Goal: Find specific page/section: Find specific page/section

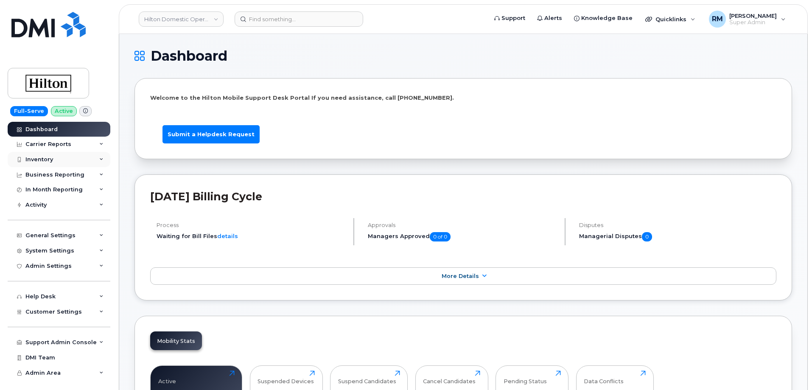
click at [48, 161] on div "Inventory" at bounding box center [39, 159] width 28 height 7
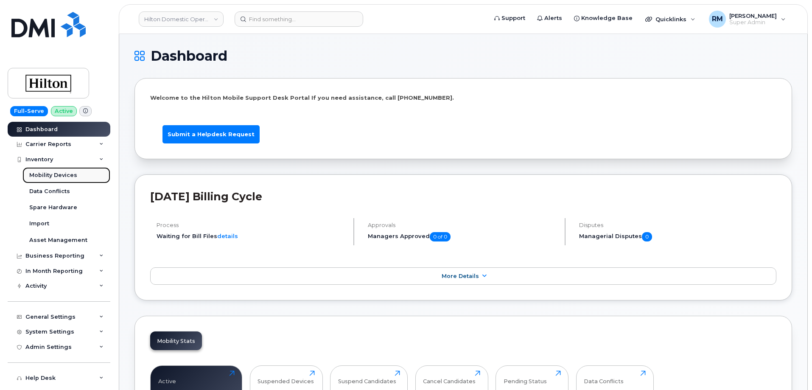
click at [45, 173] on div "Mobility Devices" at bounding box center [53, 175] width 48 height 8
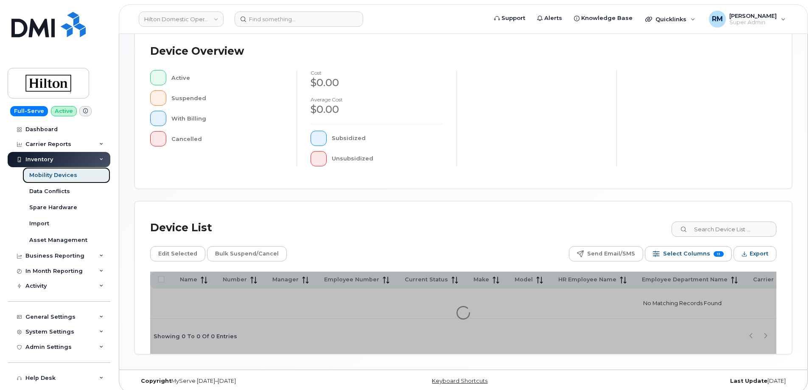
scroll to position [196, 0]
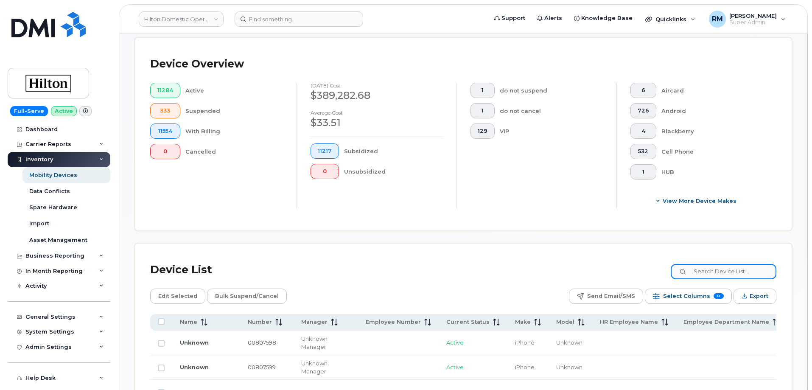
click at [702, 264] on input at bounding box center [724, 271] width 106 height 15
paste input "JHMGW"
type input "JHMGW"
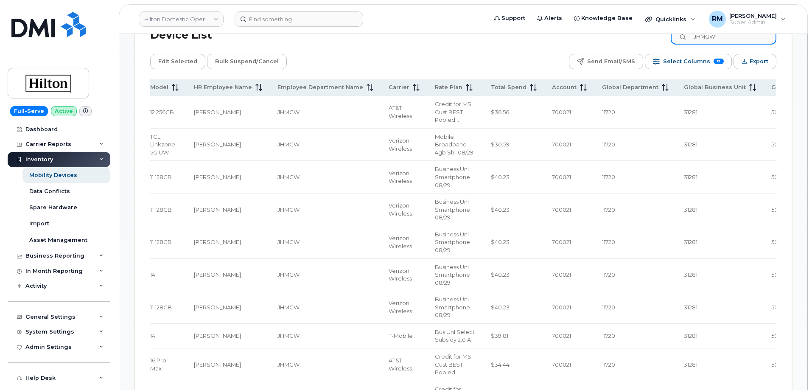
scroll to position [382, 0]
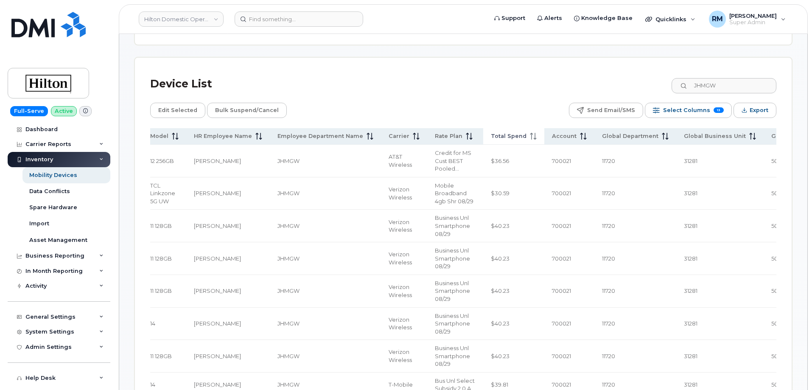
click at [526, 132] on span at bounding box center [531, 136] width 10 height 8
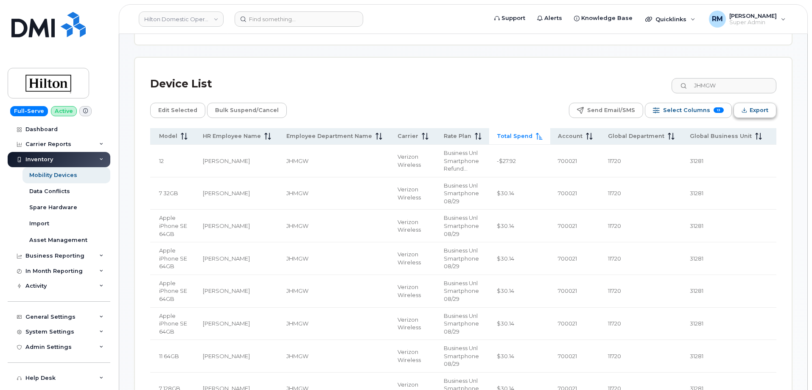
click at [757, 104] on span "Export" at bounding box center [759, 110] width 19 height 13
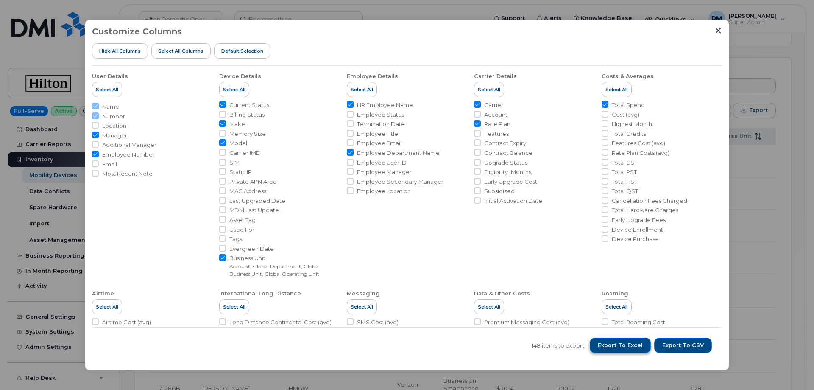
click at [620, 342] on span "Export to Excel" at bounding box center [620, 345] width 45 height 8
click at [607, 345] on span "Export to Excel" at bounding box center [620, 345] width 45 height 8
drag, startPoint x: 222, startPoint y: 153, endPoint x: 222, endPoint y: 163, distance: 10.2
click at [222, 153] on input "Carrier IMEI" at bounding box center [222, 152] width 7 height 7
checkbox input "true"
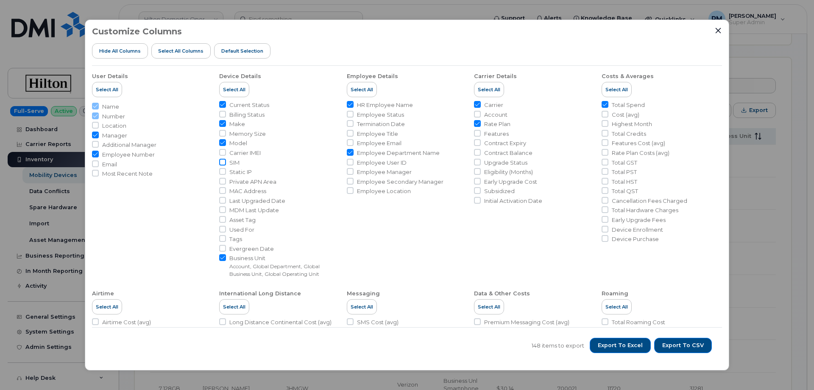
click at [222, 163] on input "SIM" at bounding box center [222, 162] width 7 height 7
checkbox input "true"
drag, startPoint x: 477, startPoint y: 112, endPoint x: 790, endPoint y: 188, distance: 321.7
click at [477, 112] on input "Account" at bounding box center [477, 114] width 7 height 7
checkbox input "true"
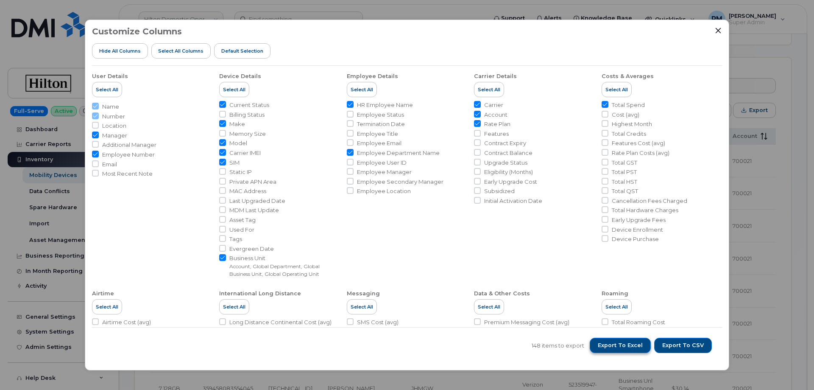
click at [626, 345] on span "Export to Excel" at bounding box center [620, 345] width 45 height 8
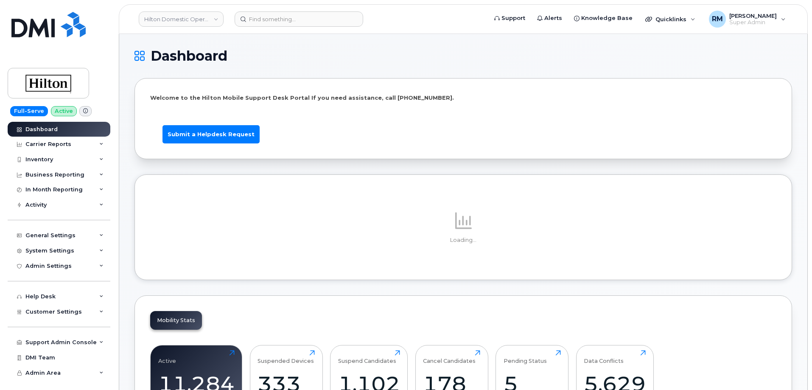
click at [32, 155] on div "Inventory" at bounding box center [59, 159] width 103 height 15
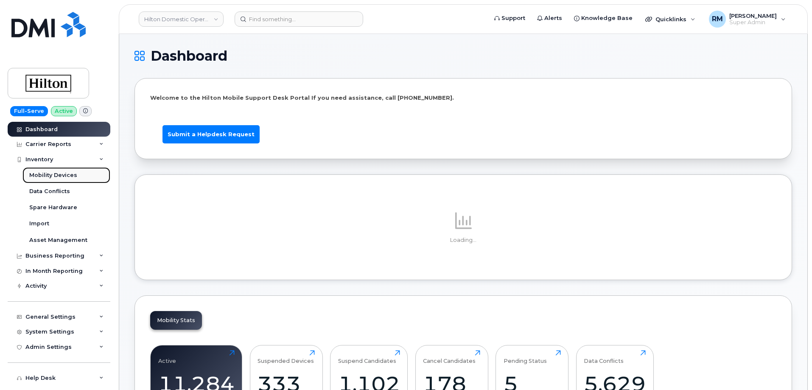
click at [45, 178] on div "Mobility Devices" at bounding box center [53, 175] width 48 height 8
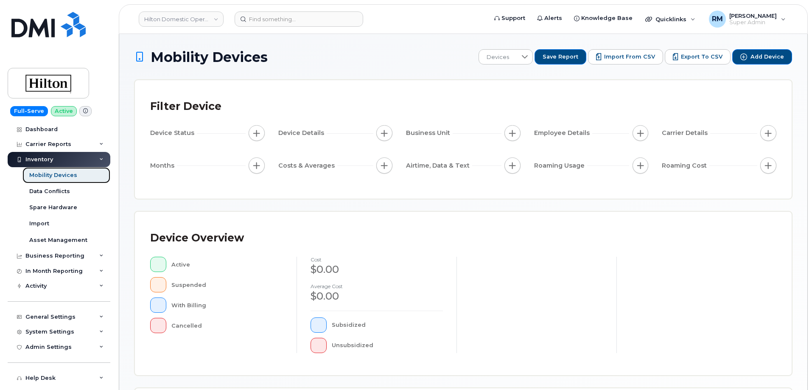
scroll to position [196, 0]
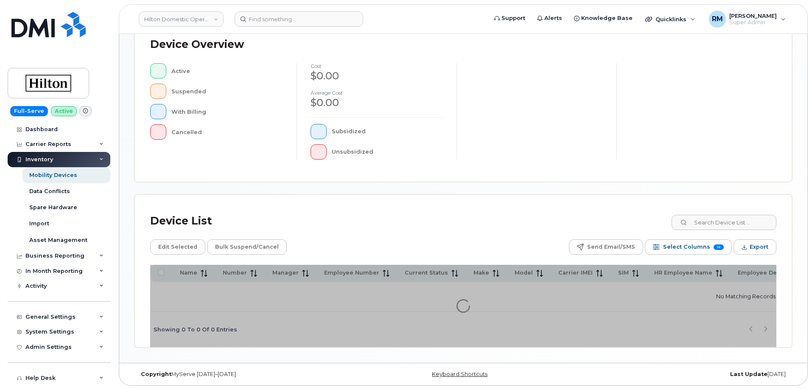
click at [697, 182] on div "Device Overview Active Suspended With Billing Cancelled cost $0.00 Average cost…" at bounding box center [463, 99] width 657 height 163
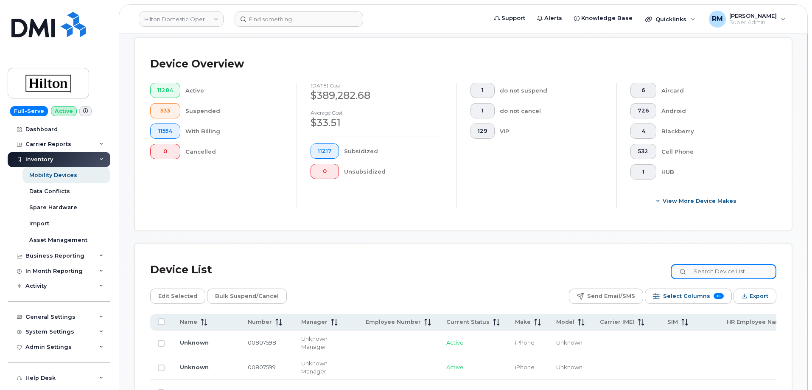
click at [703, 268] on input at bounding box center [724, 271] width 106 height 15
paste input "JHMGW"
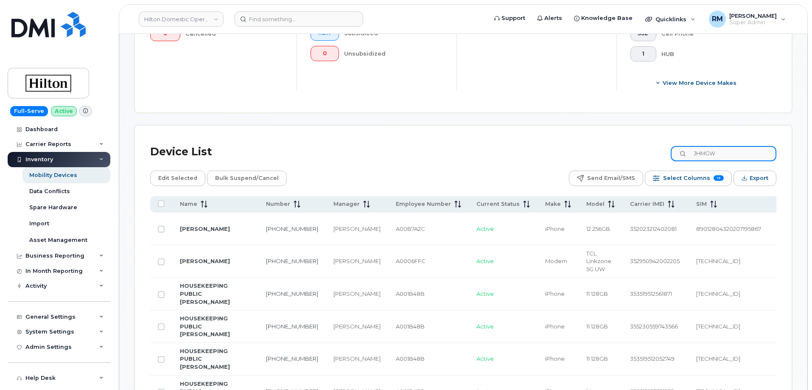
scroll to position [323, 0]
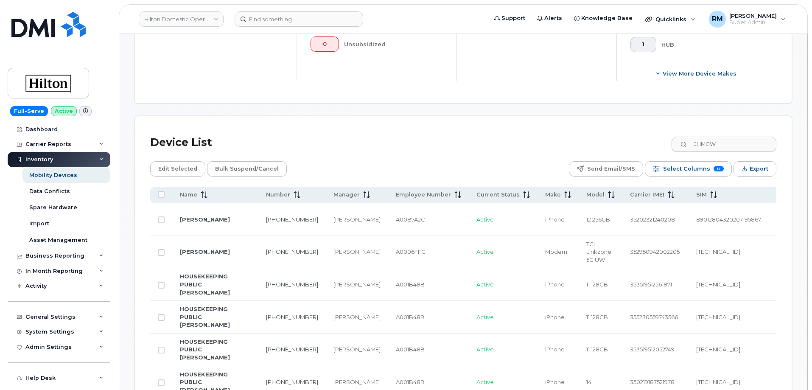
drag, startPoint x: 294, startPoint y: 184, endPoint x: 516, endPoint y: 150, distance: 224.8
click at [405, 137] on div "Device List JHMGW" at bounding box center [463, 142] width 626 height 22
click at [762, 162] on span "Export" at bounding box center [759, 168] width 19 height 13
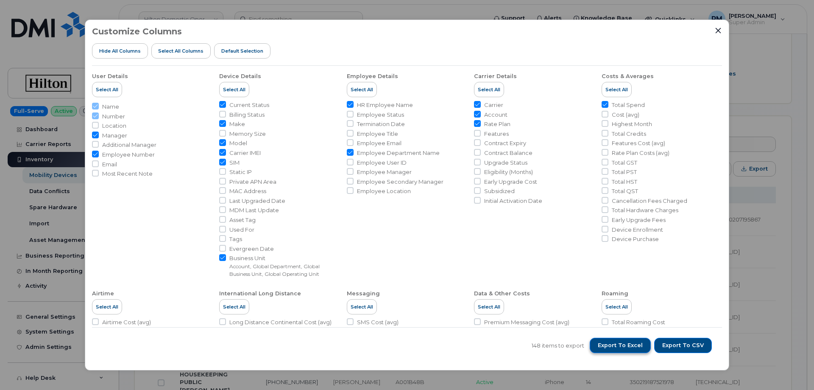
click at [617, 346] on span "Export to Excel" at bounding box center [620, 345] width 45 height 8
click at [717, 32] on icon "Close" at bounding box center [719, 31] width 6 height 6
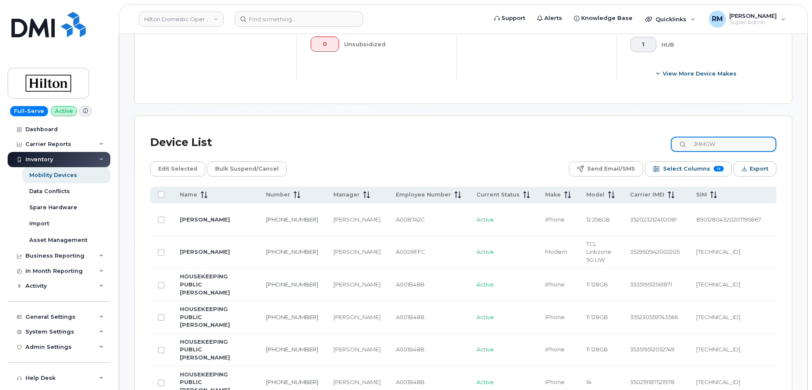
click at [719, 137] on input "JHMGW" at bounding box center [724, 144] width 106 height 15
paste input "808-495-5104"
type input "808-495-5104"
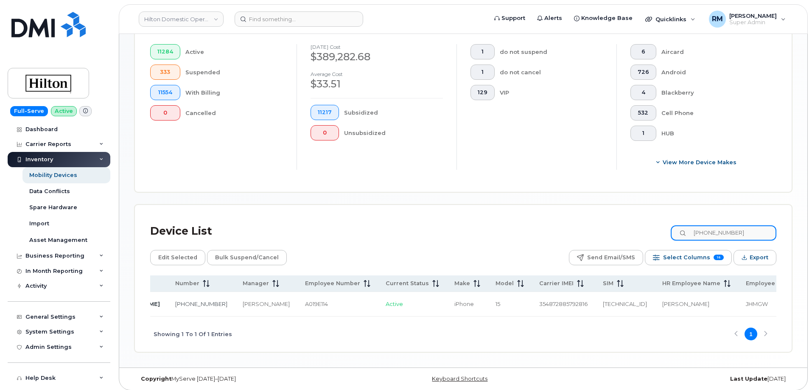
scroll to position [0, 0]
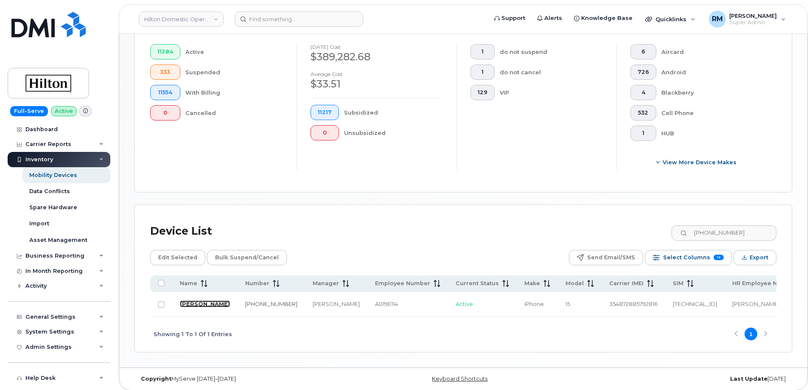
click at [186, 300] on link "[PERSON_NAME]" at bounding box center [205, 303] width 50 height 7
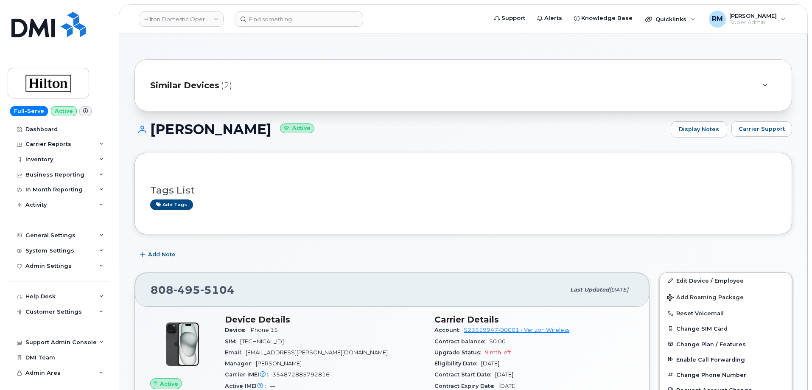
click at [203, 81] on span "Similar Devices" at bounding box center [184, 85] width 69 height 12
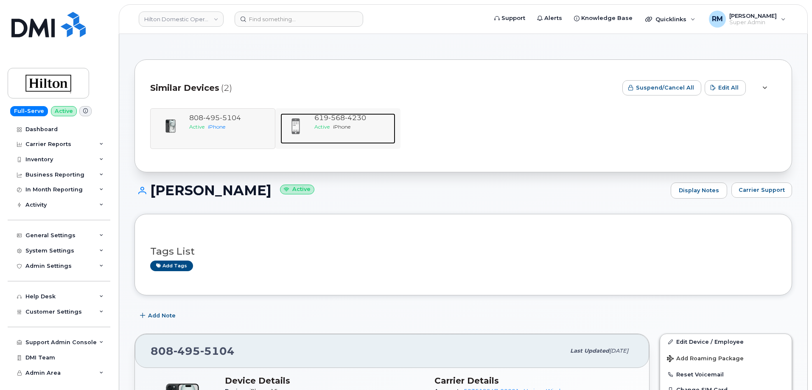
click at [336, 122] on div "619 568 4230" at bounding box center [353, 118] width 78 height 10
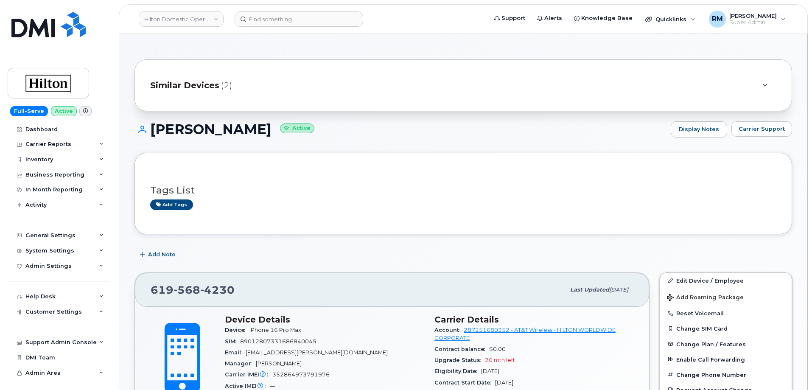
click at [193, 88] on span "Similar Devices" at bounding box center [184, 85] width 69 height 12
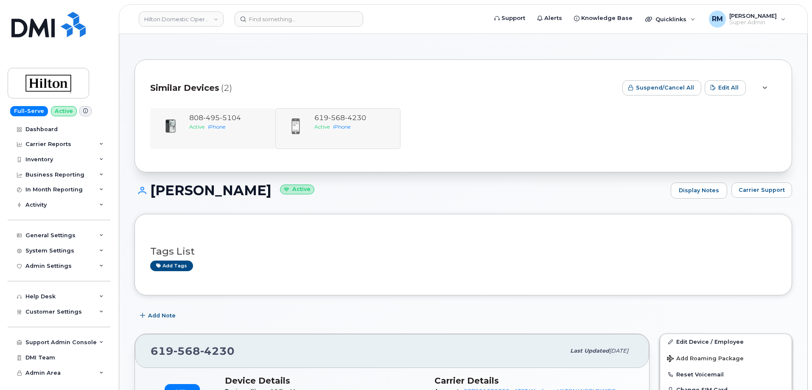
click at [208, 113] on div "[PHONE_NUMBER] Active iPhone" at bounding box center [212, 128] width 125 height 41
click at [209, 119] on span "495" at bounding box center [211, 118] width 17 height 8
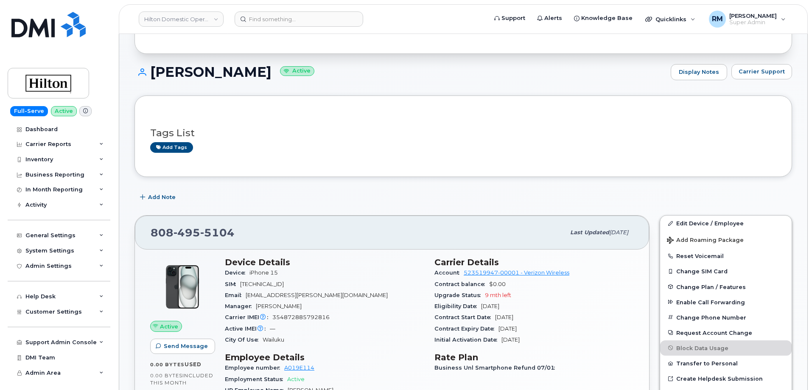
scroll to position [127, 0]
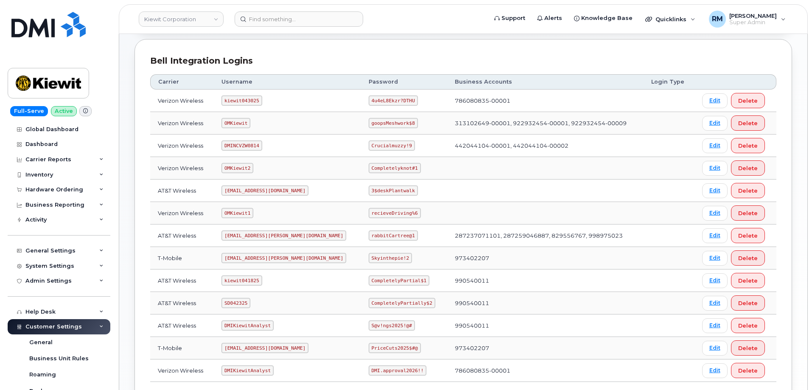
scroll to position [127, 0]
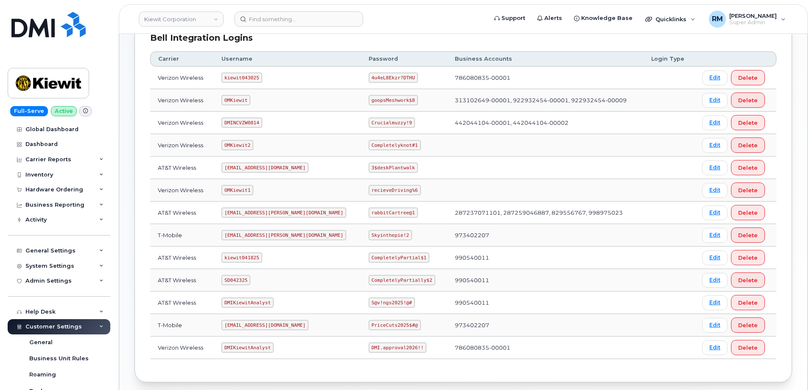
click at [239, 278] on code "SD042325" at bounding box center [235, 280] width 29 height 10
click at [239, 277] on code "SD042325" at bounding box center [235, 280] width 29 height 10
copy code "SD042325"
drag, startPoint x: 343, startPoint y: 281, endPoint x: 406, endPoint y: 280, distance: 63.6
click at [406, 280] on td "CompletelyPartially$2" at bounding box center [404, 280] width 86 height 22
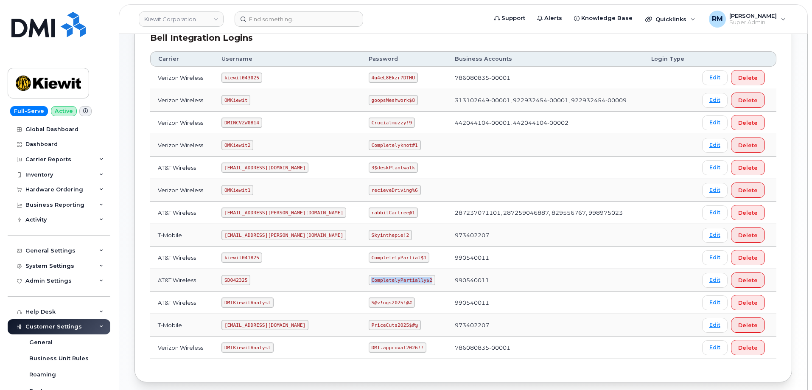
copy code "CompletelyPartially$2"
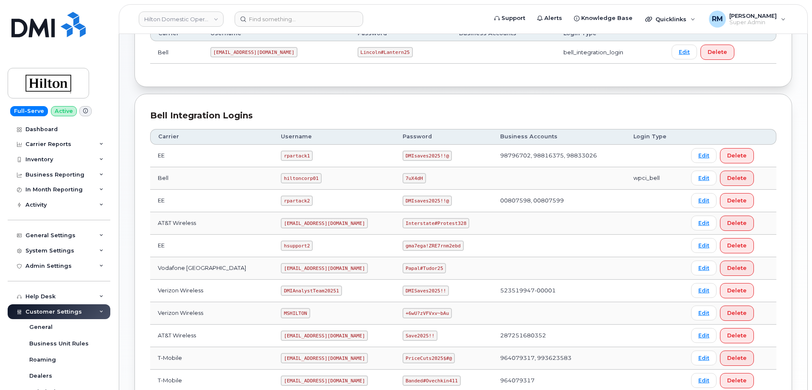
scroll to position [170, 0]
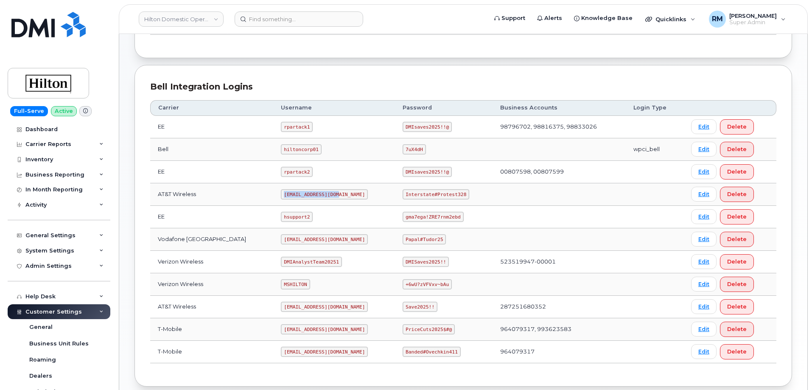
drag, startPoint x: 272, startPoint y: 195, endPoint x: 343, endPoint y: 194, distance: 71.3
click at [343, 194] on td "[EMAIL_ADDRESS][DOMAIN_NAME]" at bounding box center [334, 194] width 122 height 22
copy code "[EMAIL_ADDRESS][DOMAIN_NAME]"
drag, startPoint x: 420, startPoint y: 194, endPoint x: 462, endPoint y: 194, distance: 41.1
click at [462, 194] on td "Interstate#Protest328" at bounding box center [444, 194] width 98 height 22
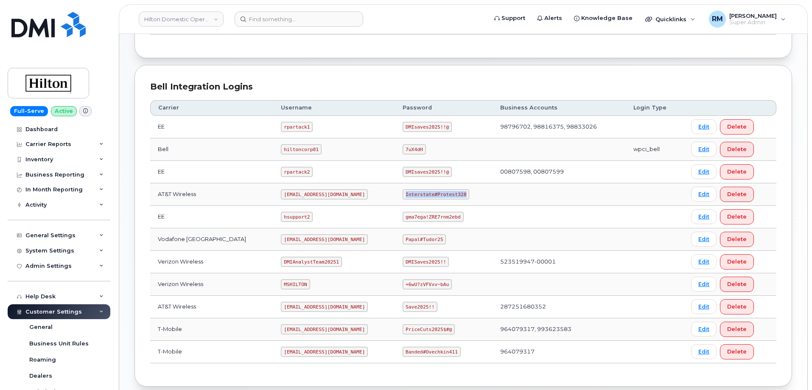
copy code "Interstate#Protest328"
